Goal: Task Accomplishment & Management: Manage account settings

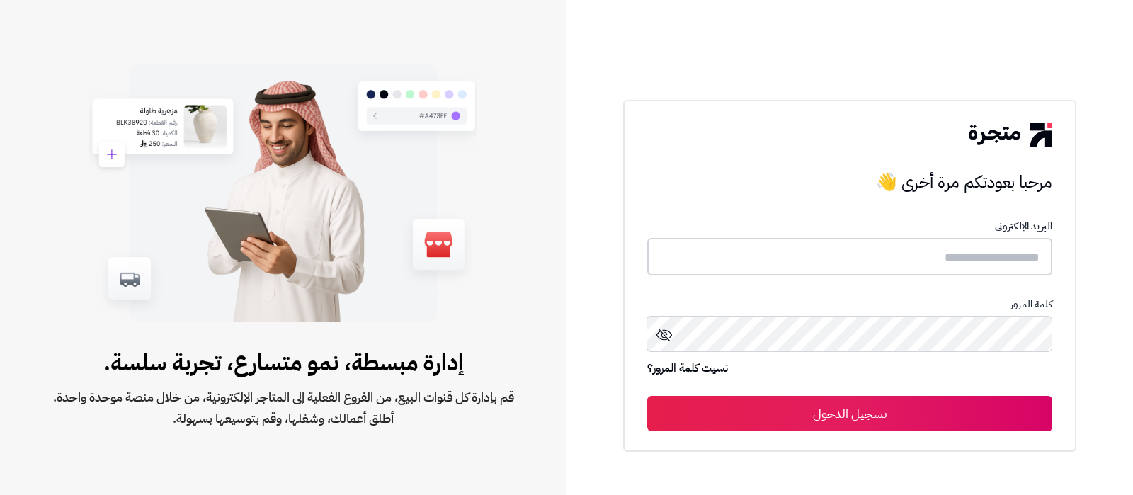
click at [916, 253] on input "text" at bounding box center [849, 257] width 405 height 38
type input "**********"
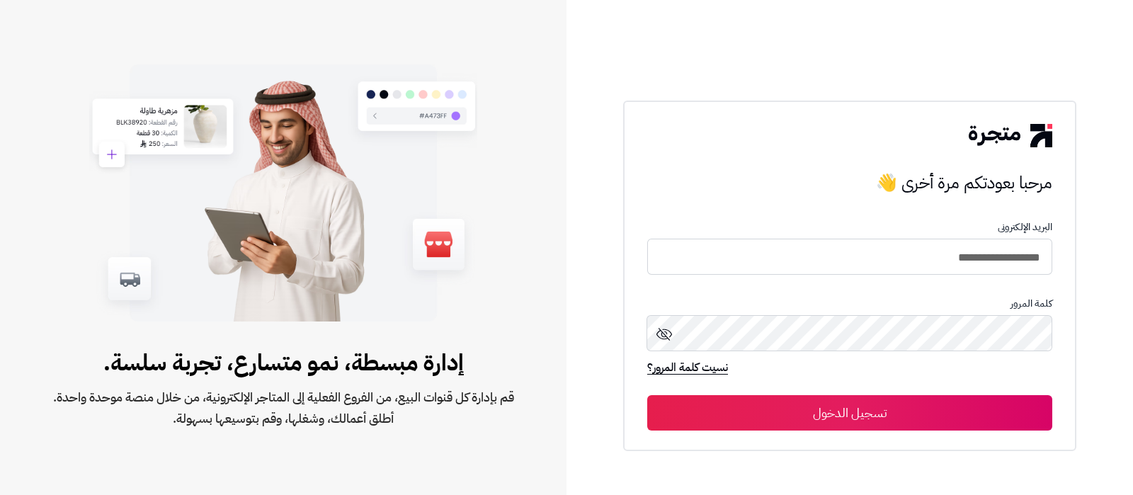
click at [852, 419] on button "تسجيل الدخول" at bounding box center [849, 412] width 405 height 35
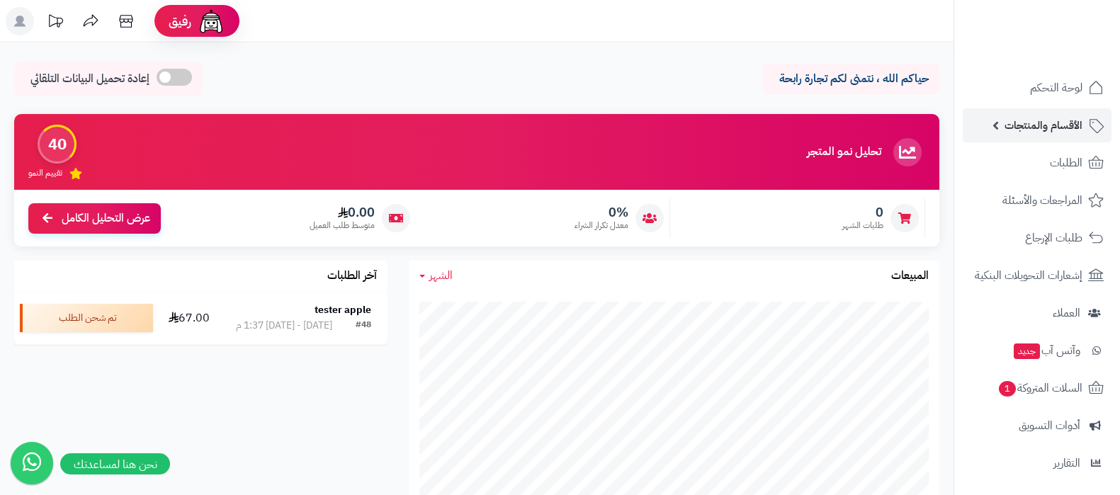
click at [1035, 128] on span "الأقسام والمنتجات" at bounding box center [1043, 125] width 78 height 20
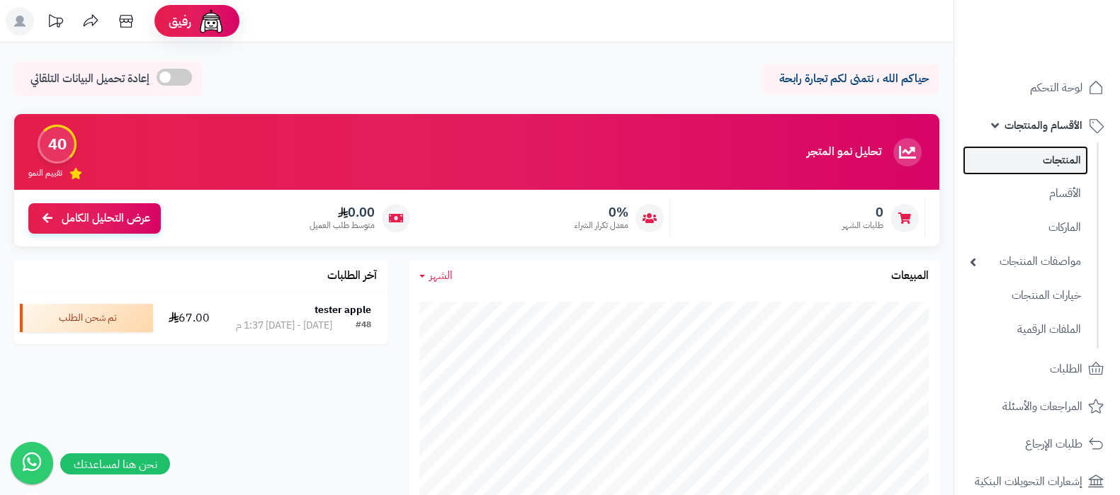
click at [1050, 169] on link "المنتجات" at bounding box center [1024, 160] width 125 height 29
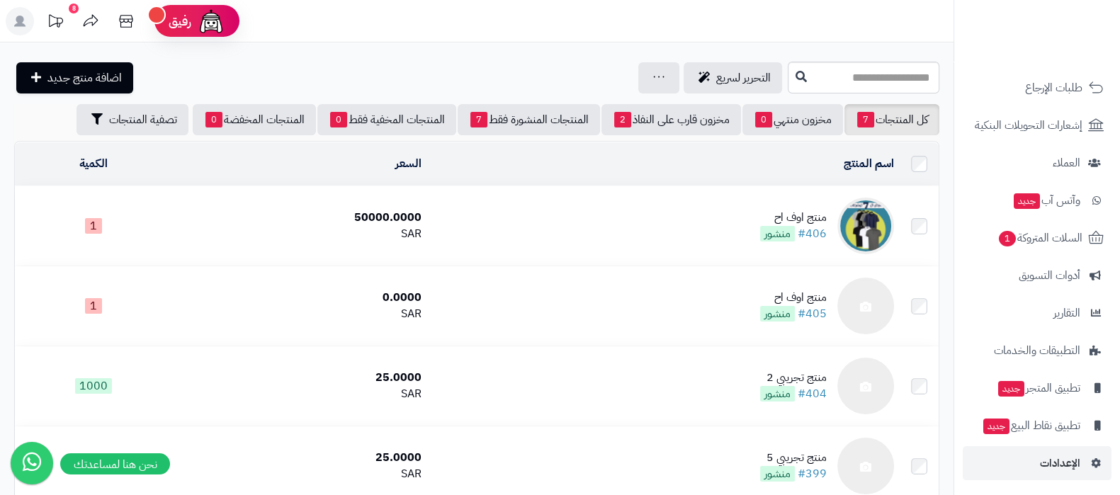
scroll to position [358, 0]
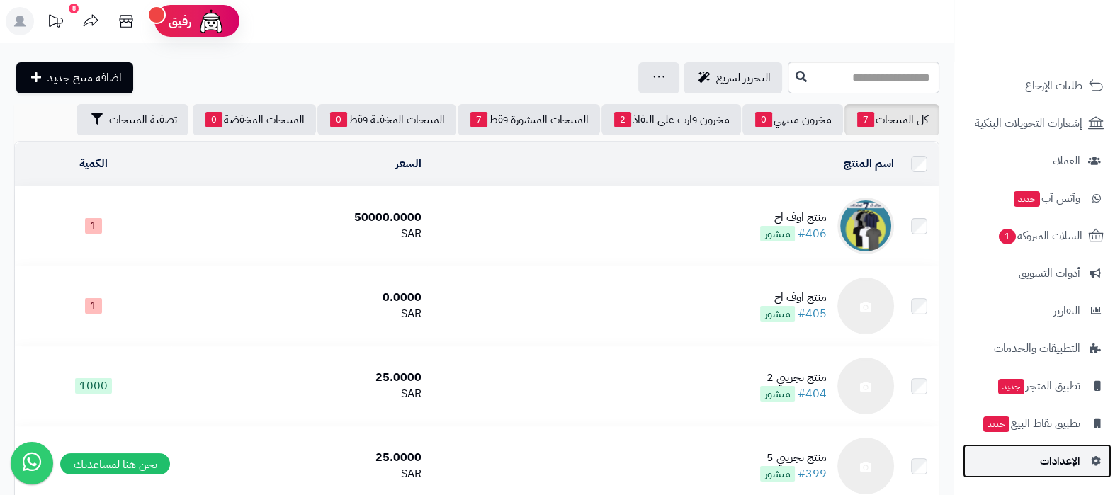
click at [1033, 462] on link "الإعدادات" at bounding box center [1036, 461] width 149 height 34
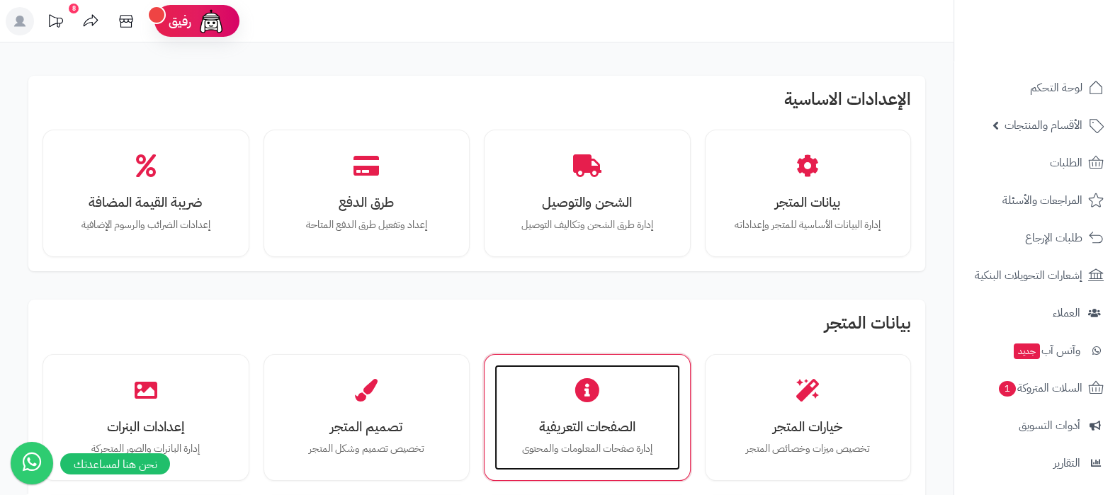
click at [609, 402] on div "الصفحات التعريفية إدارة صفحات المعلومات والمحتوى" at bounding box center [587, 418] width 186 height 106
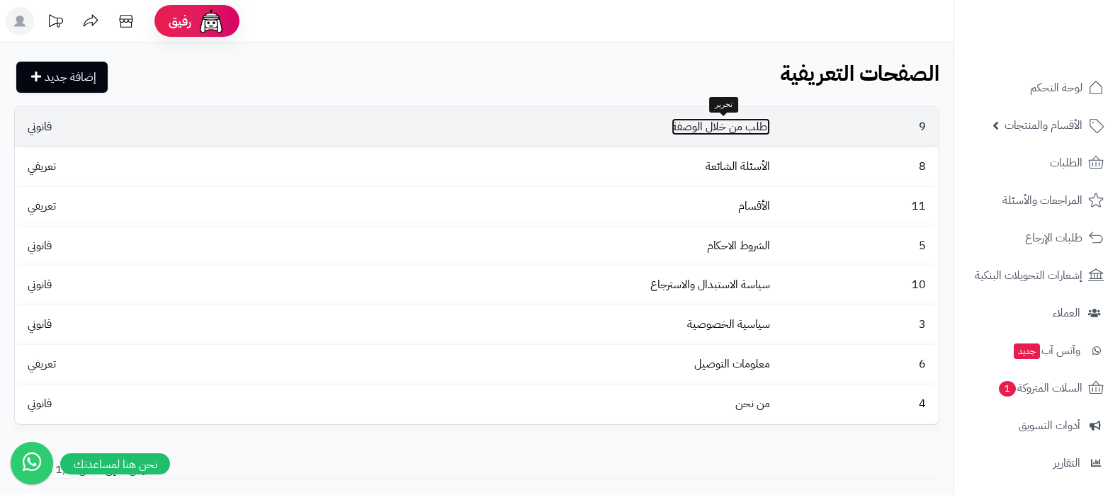
click at [746, 124] on link "اطلب من خلال الوصفة" at bounding box center [720, 126] width 98 height 17
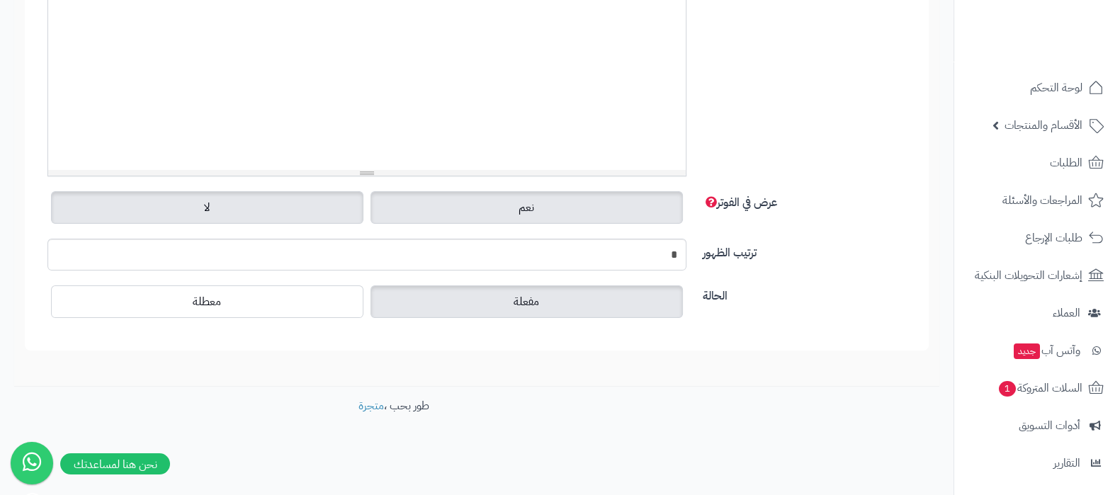
click at [236, 216] on label "لا" at bounding box center [207, 207] width 312 height 33
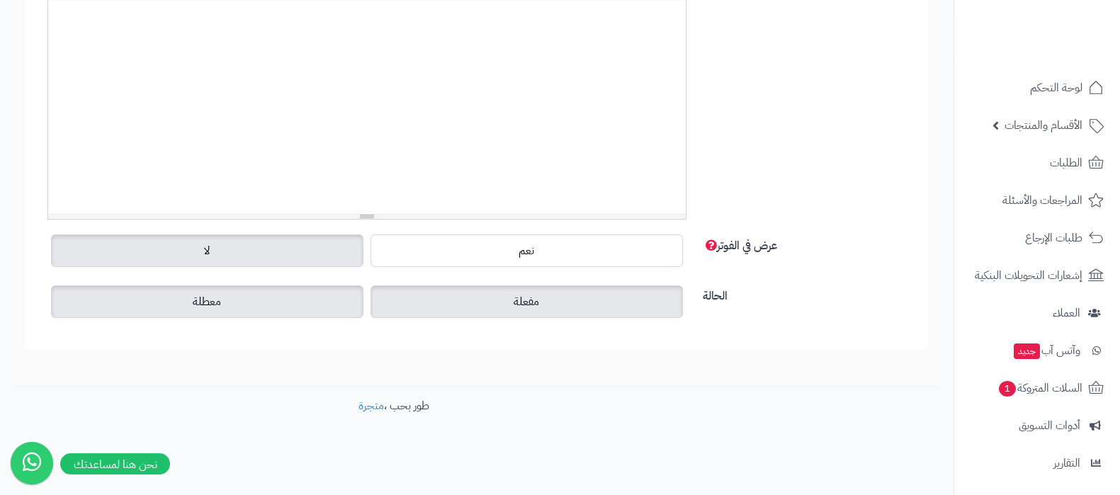
click at [238, 285] on label "معطلة" at bounding box center [207, 301] width 312 height 33
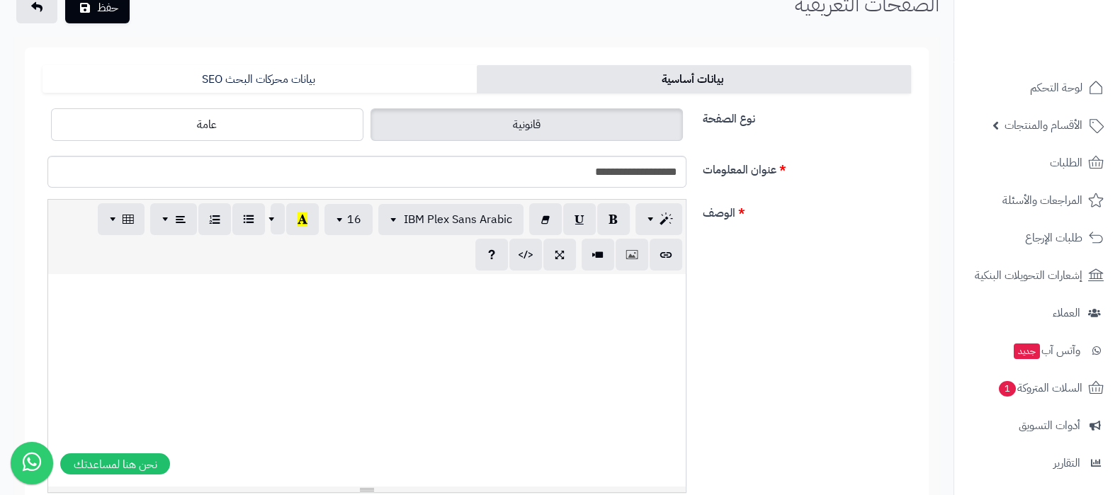
scroll to position [0, 0]
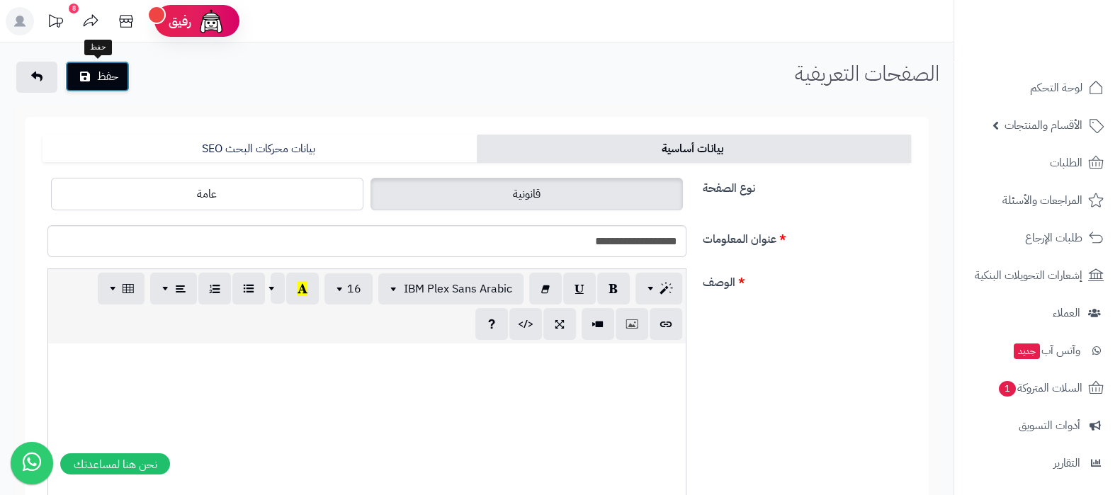
click at [111, 70] on button "حفظ" at bounding box center [97, 76] width 64 height 31
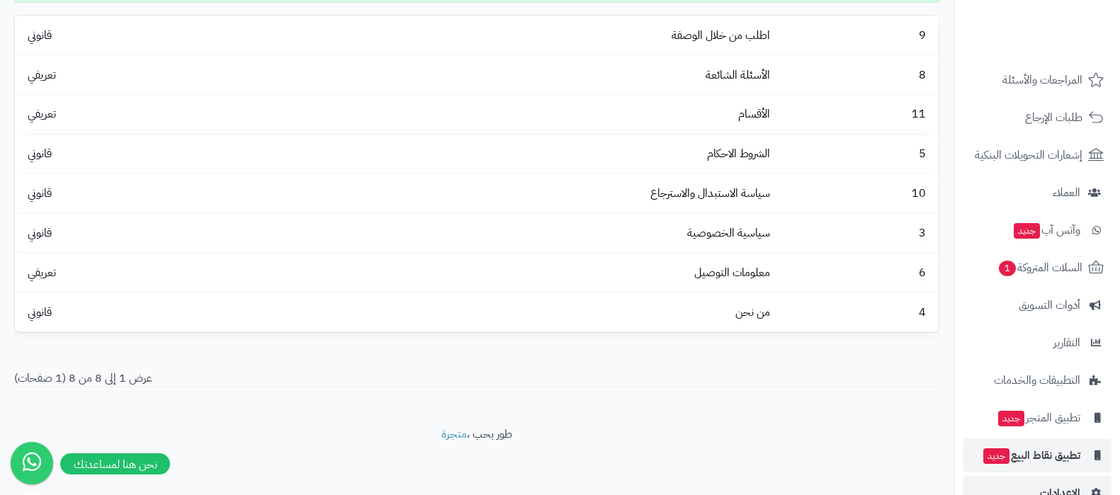
scroll to position [152, 0]
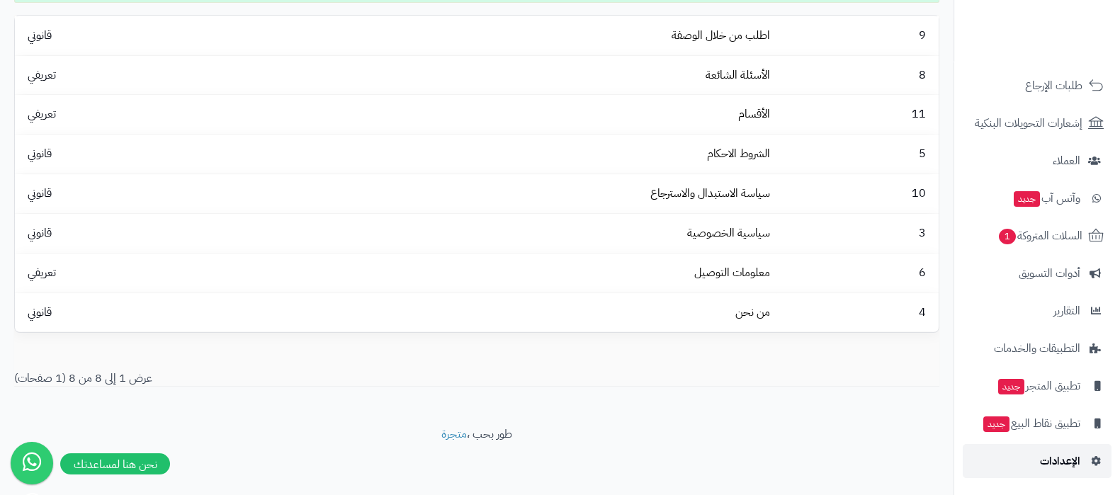
click at [1045, 453] on span "الإعدادات" at bounding box center [1060, 461] width 40 height 20
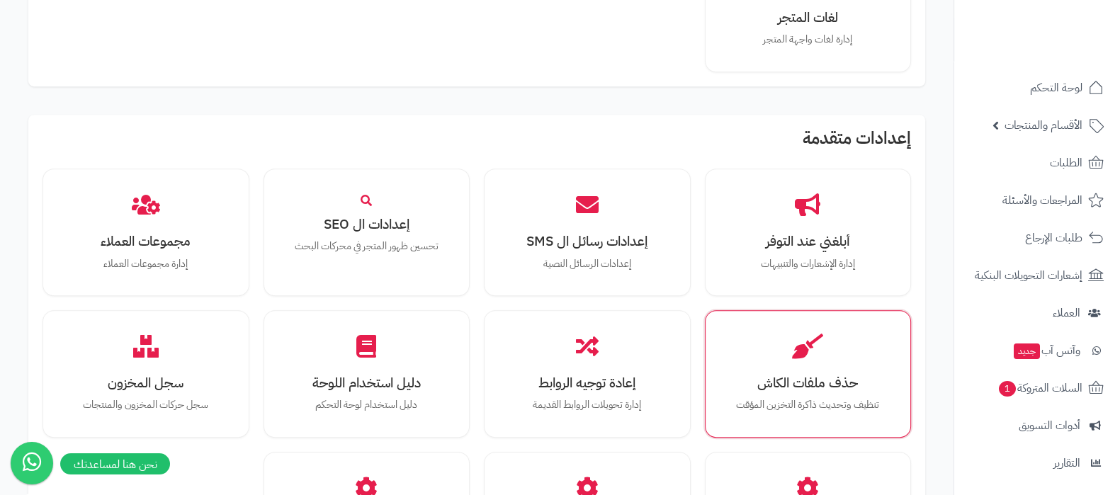
scroll to position [1309, 0]
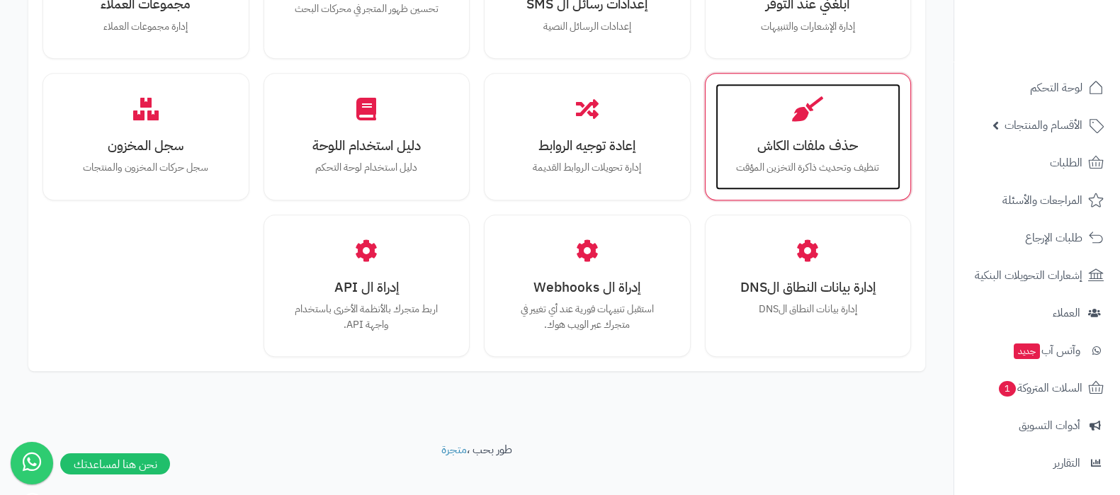
click at [860, 92] on div "حذف ملفات الكاش تنظيف وتحديث ذاكرة التخزين المؤقت" at bounding box center [808, 137] width 186 height 106
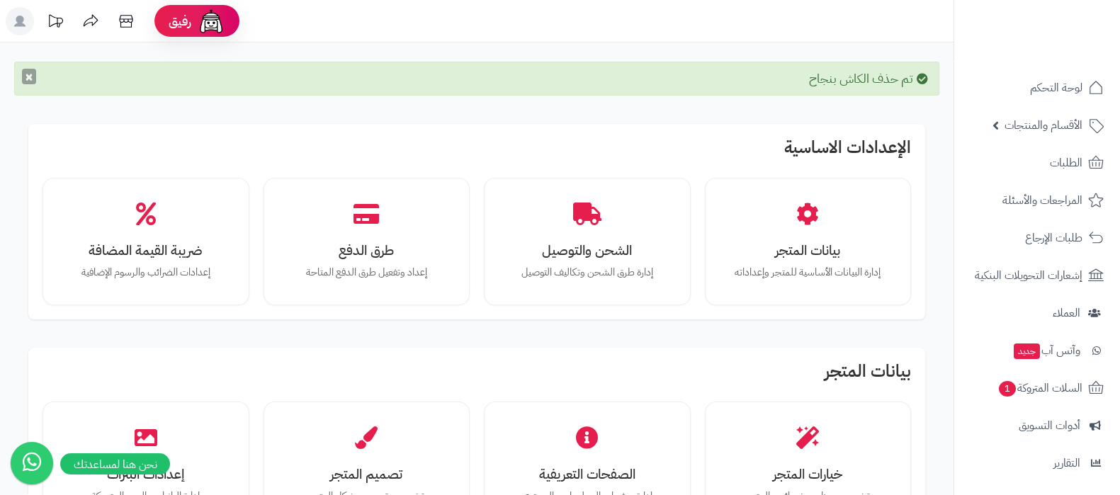
click at [30, 76] on button "×" at bounding box center [29, 77] width 14 height 16
